Goal: Task Accomplishment & Management: Manage account settings

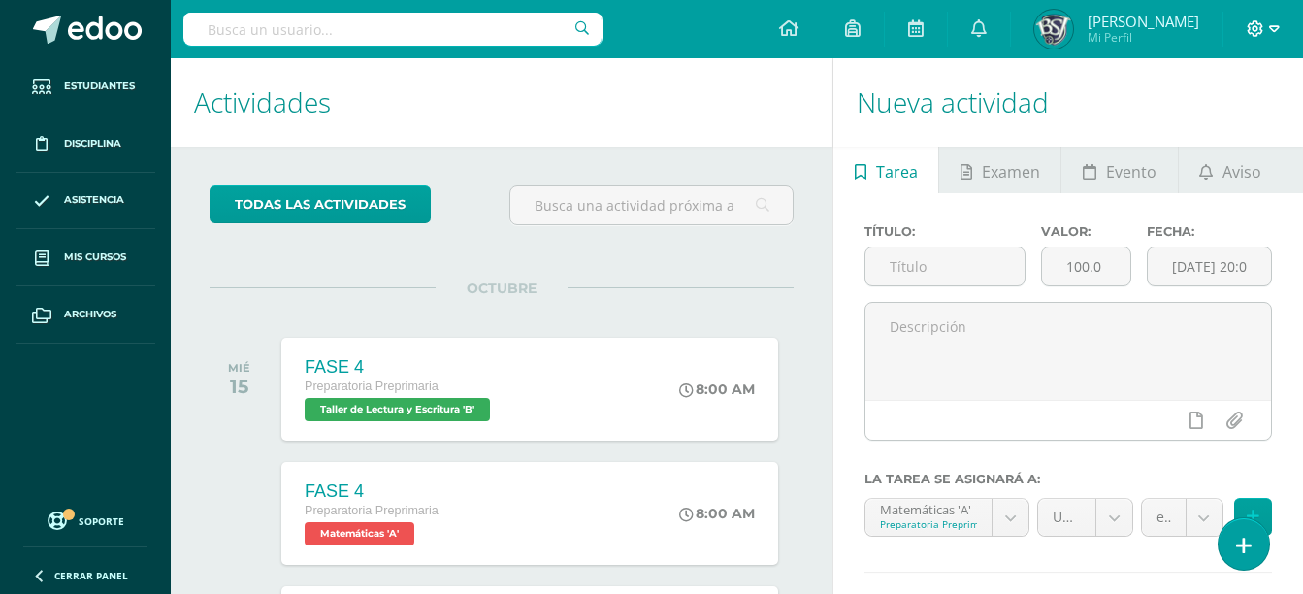
click at [1259, 34] on icon at bounding box center [1255, 28] width 17 height 17
click at [1205, 119] on link "Cerrar sesión" at bounding box center [1202, 132] width 153 height 28
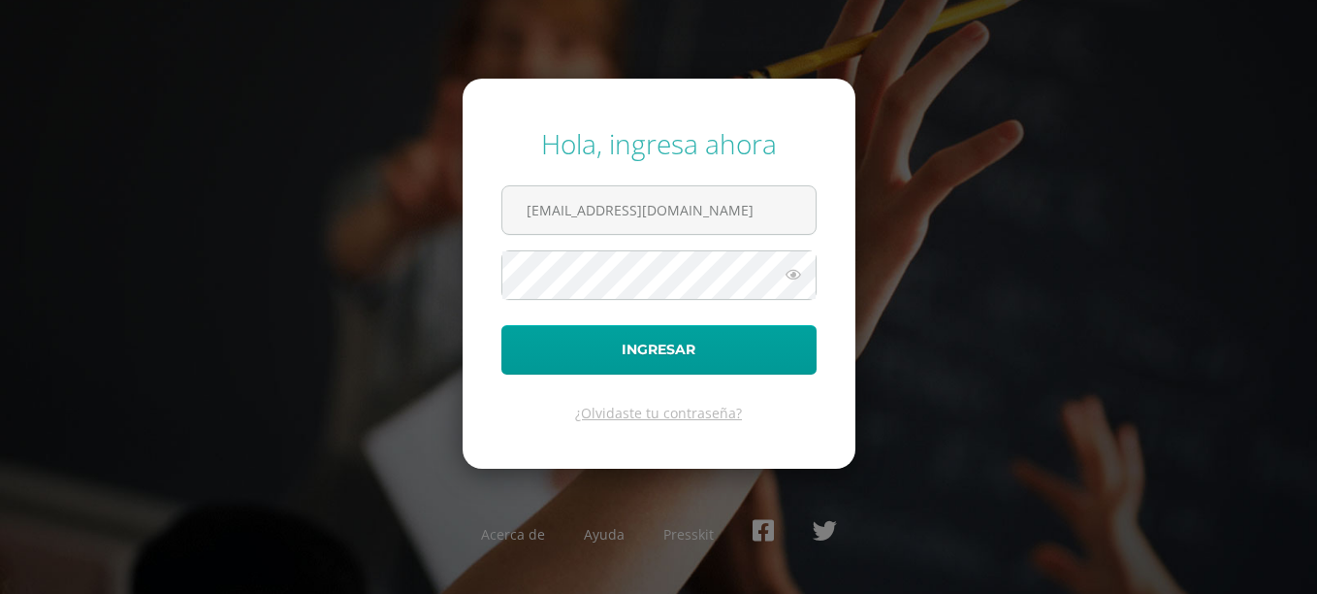
click at [796, 282] on icon at bounding box center [793, 274] width 25 height 23
click at [779, 201] on input "miaceituno@bilinguesanjuan.edu.gt" at bounding box center [659, 210] width 313 height 48
click at [526, 218] on input "miaceituno@bilinguesanjuan.edu.gt" at bounding box center [659, 210] width 313 height 48
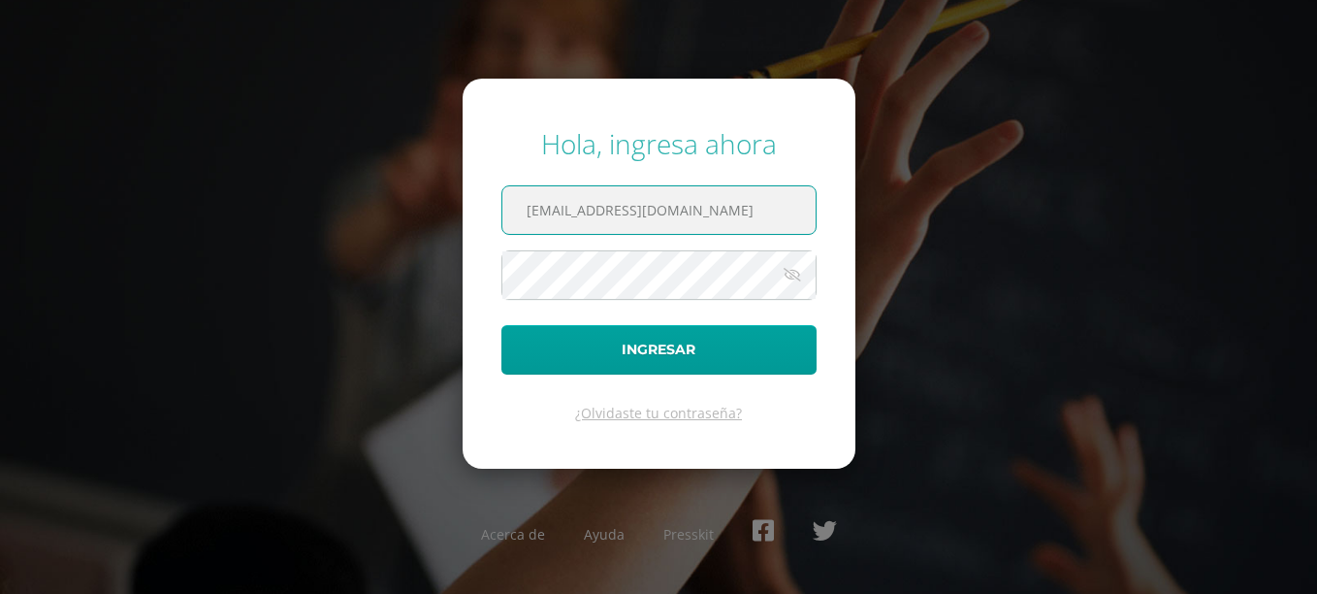
click at [526, 218] on input "miaceituno@bilinguesanjuan.edu.gt" at bounding box center [659, 210] width 313 height 48
type input "lsosa@bilinguesanjuan.edu.gt"
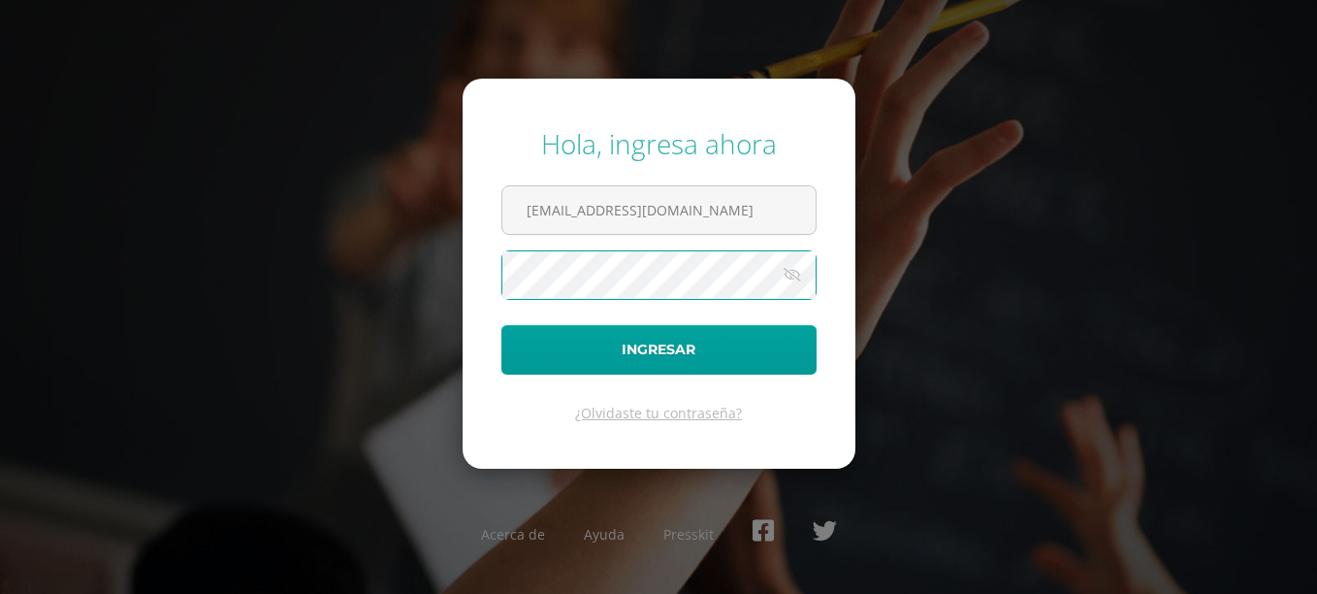
click at [437, 281] on div "Hola, ingresa ahora lsosa@bilinguesanjuan.edu.gt Ingresar ¿Olvidaste tu contras…" at bounding box center [659, 297] width 1252 height 374
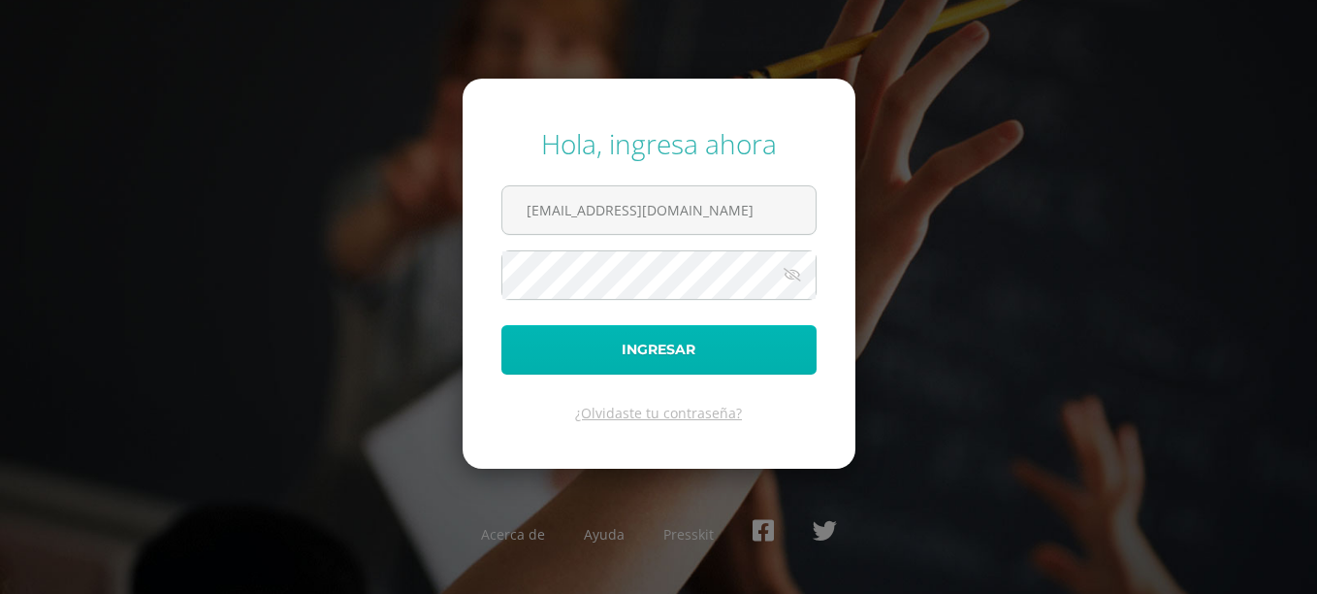
click at [503, 347] on button "Ingresar" at bounding box center [659, 349] width 315 height 49
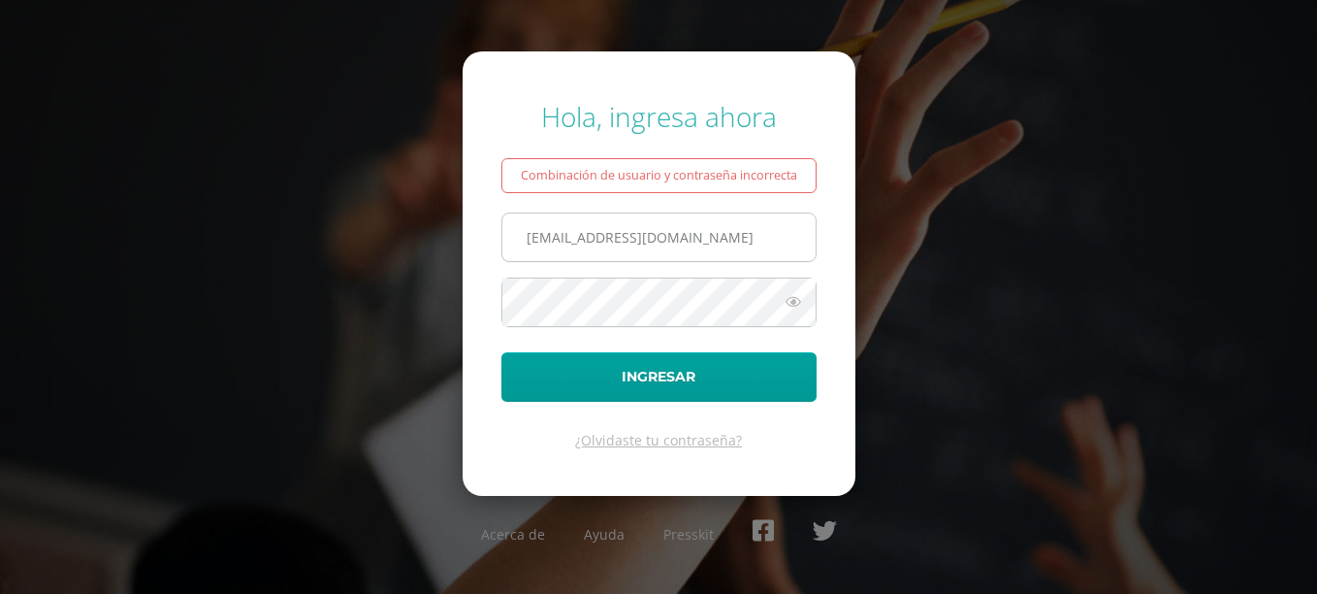
type input "[EMAIL_ADDRESS][DOMAIN_NAME]"
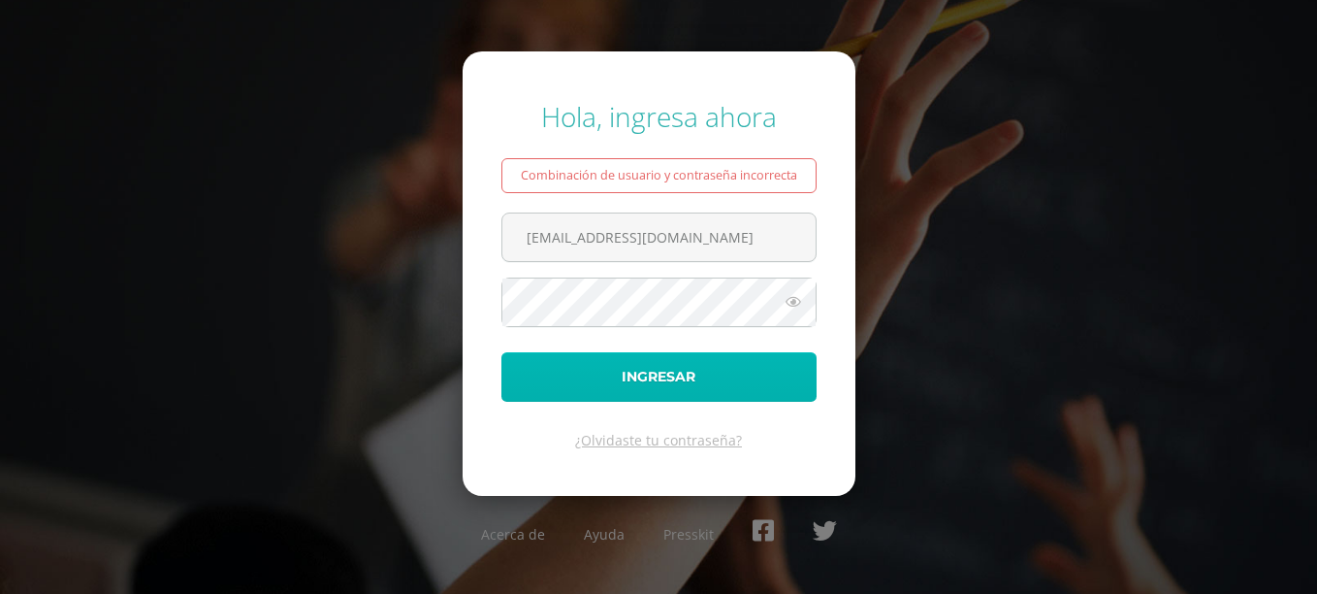
click at [507, 387] on button "Ingresar" at bounding box center [659, 376] width 315 height 49
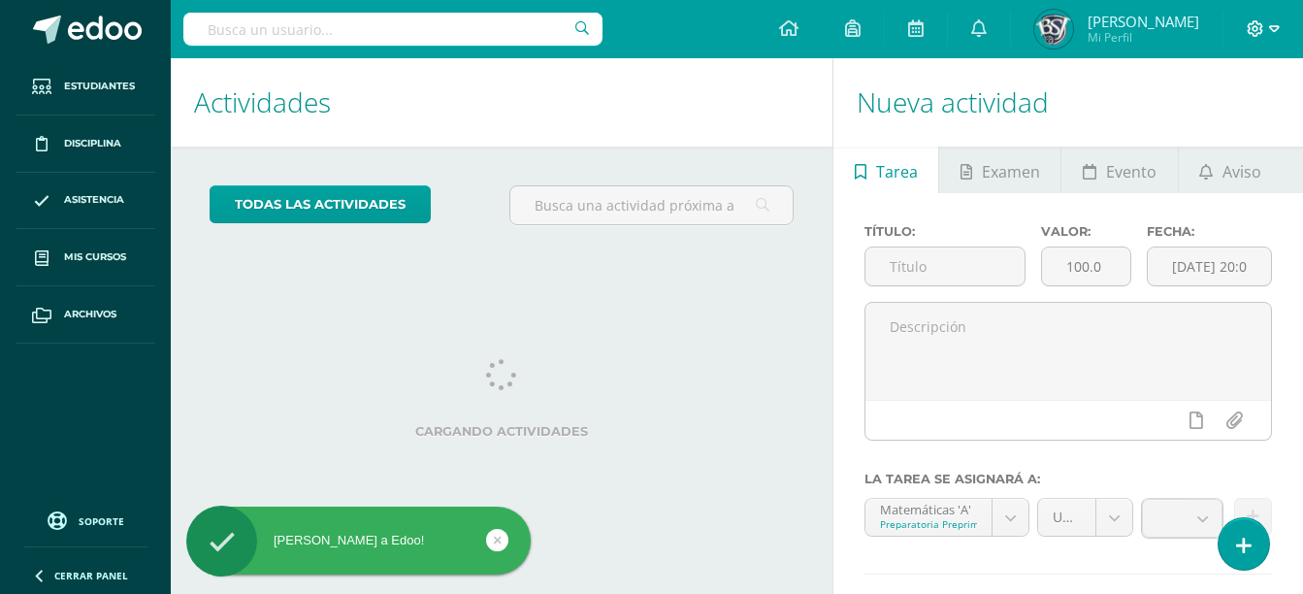
click at [1274, 35] on icon at bounding box center [1274, 28] width 11 height 17
click at [1245, 100] on span "Configuración" at bounding box center [1214, 103] width 90 height 18
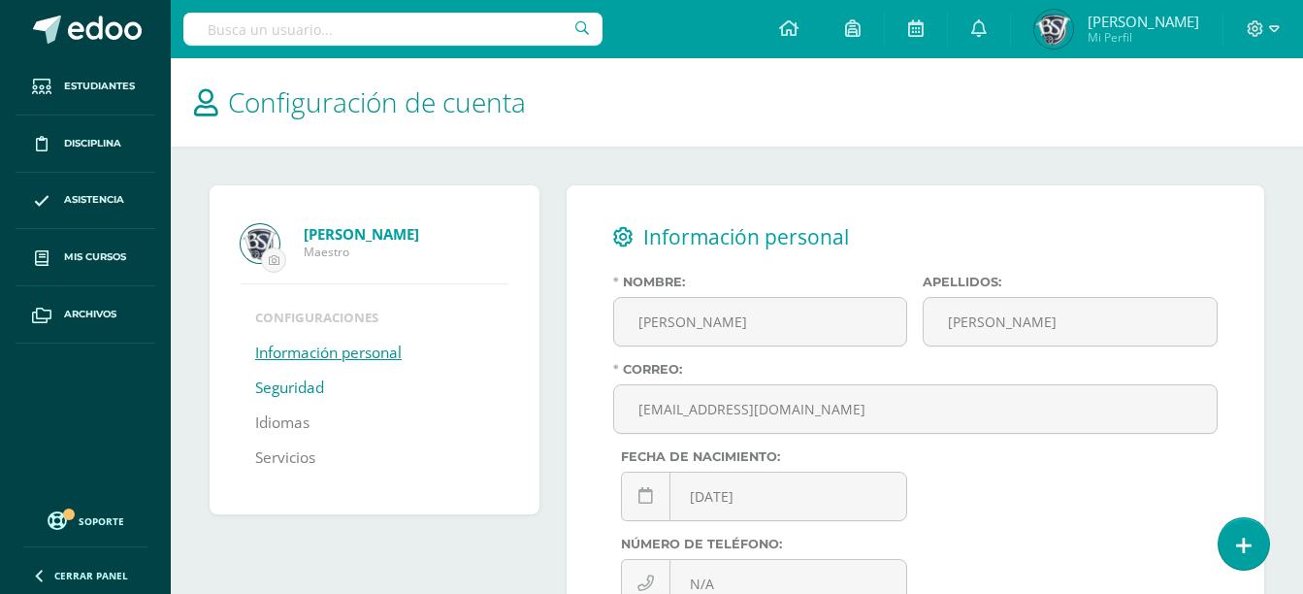
click at [318, 385] on link "Seguridad" at bounding box center [289, 388] width 69 height 35
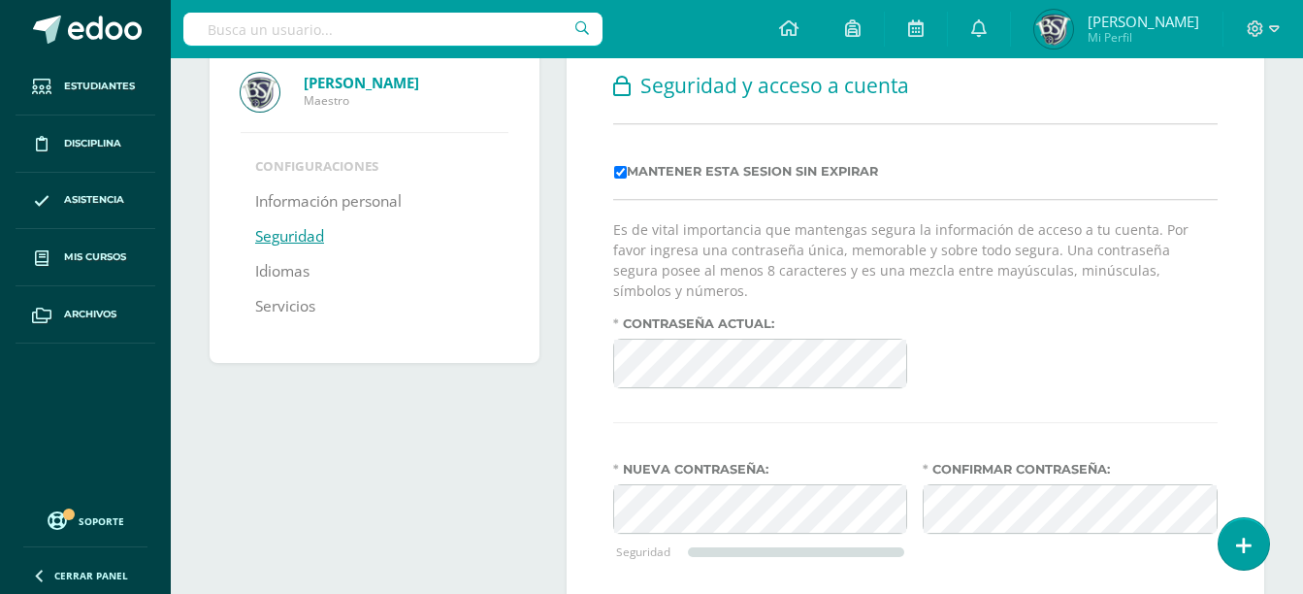
scroll to position [262, 0]
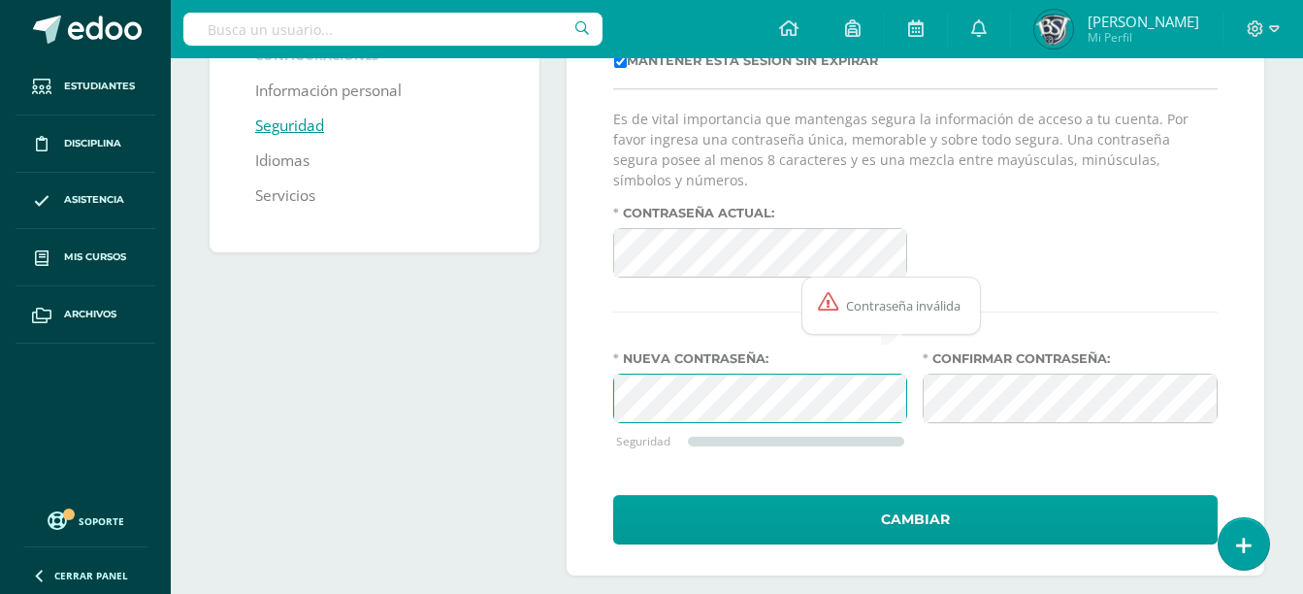
click at [609, 369] on div "Nueva contraseña: Seguridad" at bounding box center [760, 413] width 310 height 125
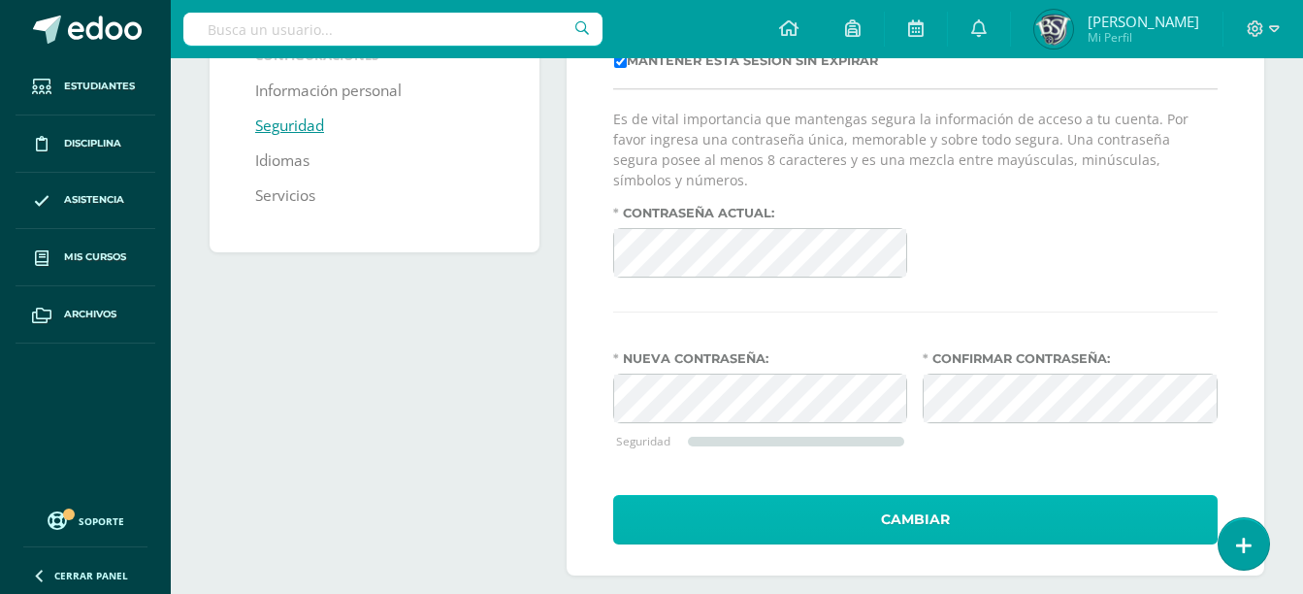
click at [881, 499] on button "Cambiar" at bounding box center [915, 519] width 604 height 49
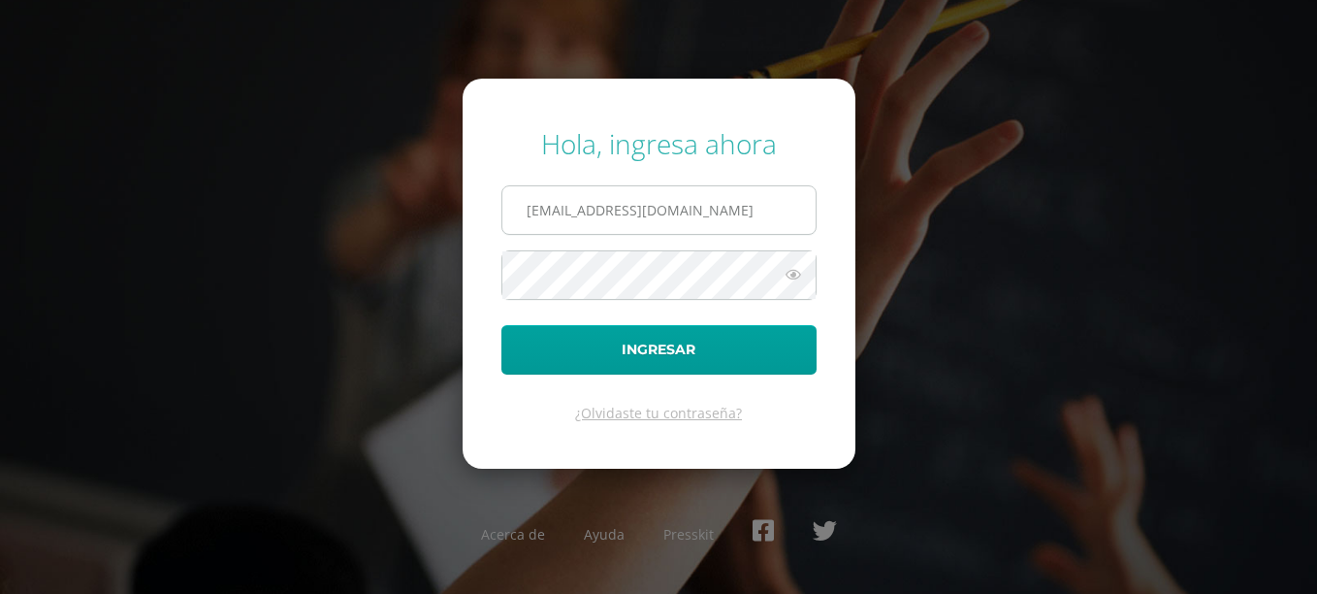
click at [764, 223] on input "miaceituno@bilinguesanjuan.edu.gt" at bounding box center [659, 210] width 313 height 48
type input "m"
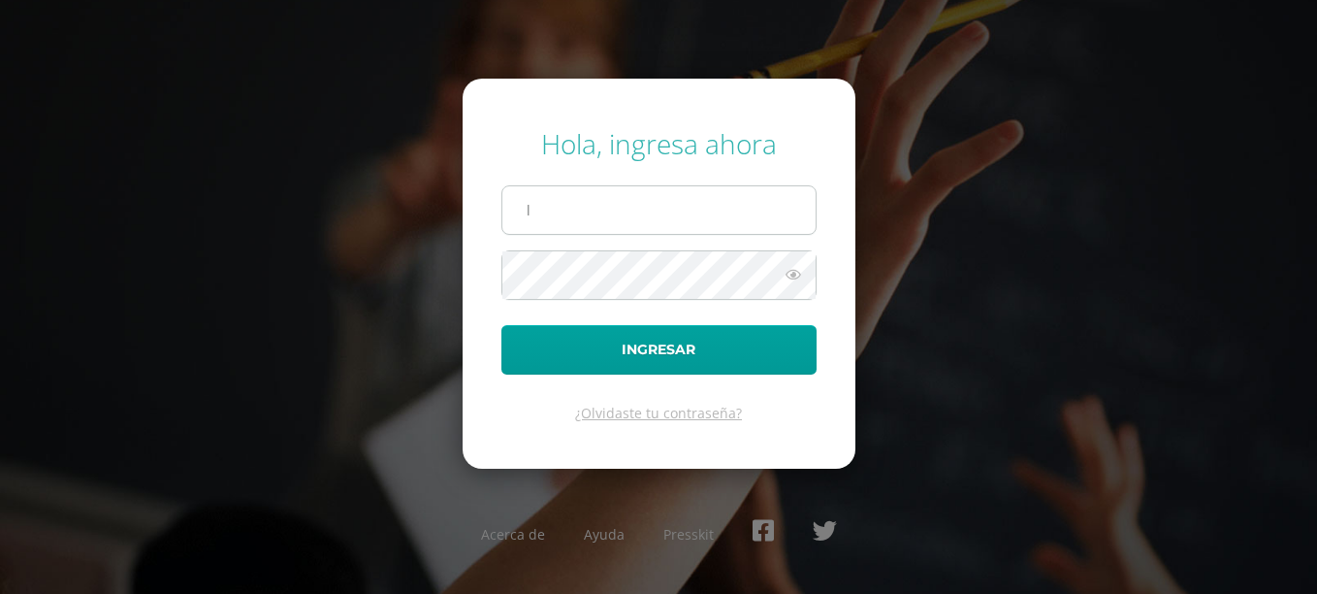
type input "lsosa@bilinguesanjuan.edu.gt"
click at [502, 325] on button "Ingresar" at bounding box center [659, 349] width 315 height 49
